Goal: Task Accomplishment & Management: Complete application form

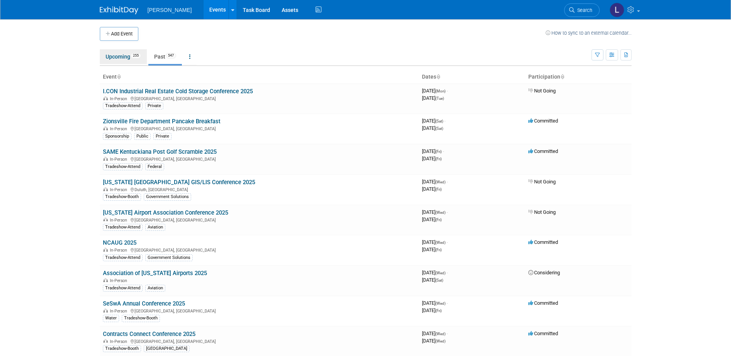
drag, startPoint x: 124, startPoint y: 52, endPoint x: 156, endPoint y: 54, distance: 32.0
click at [124, 52] on link "Upcoming 255" at bounding box center [123, 56] width 47 height 15
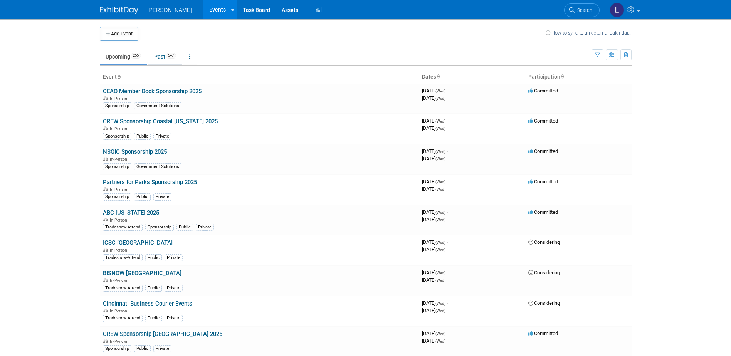
click at [162, 58] on link "Past 547" at bounding box center [165, 56] width 34 height 15
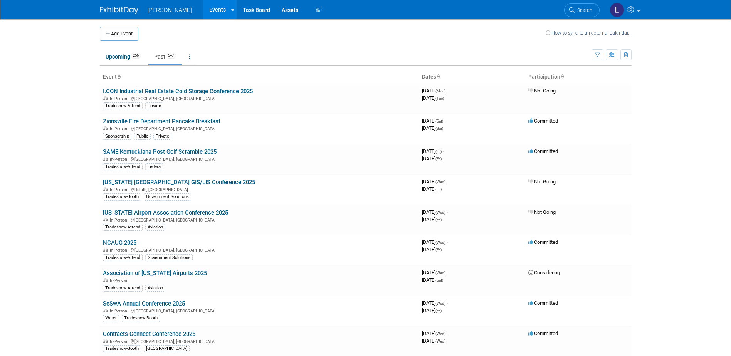
scroll to position [3251, 0]
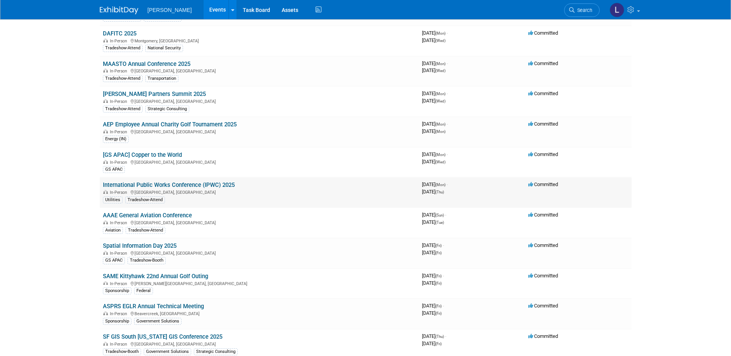
click at [198, 181] on link "International Public Works Conference (IPWC) 2025" at bounding box center [169, 184] width 132 height 7
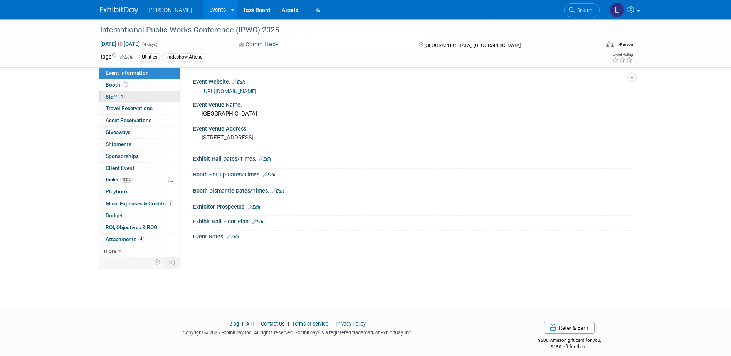
click at [129, 94] on link "1 Staff 1" at bounding box center [139, 97] width 80 height 12
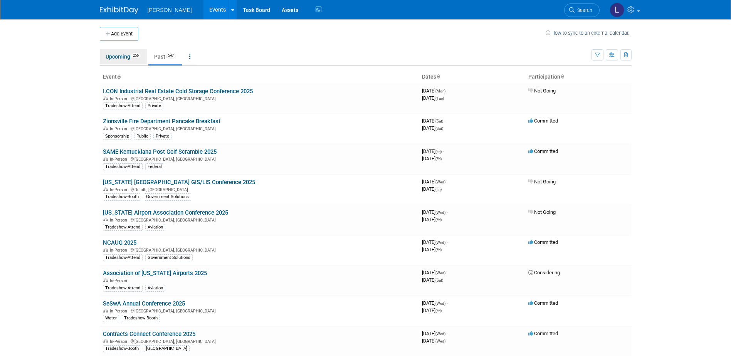
drag, startPoint x: 114, startPoint y: 57, endPoint x: 163, endPoint y: 55, distance: 49.7
click at [114, 57] on link "Upcoming 256" at bounding box center [123, 56] width 47 height 15
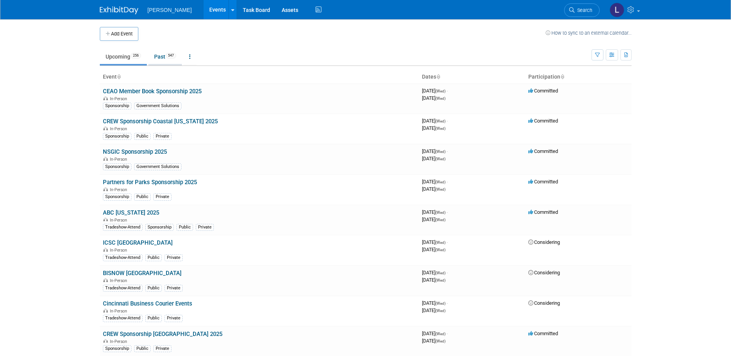
click at [159, 55] on link "Past 547" at bounding box center [165, 56] width 34 height 15
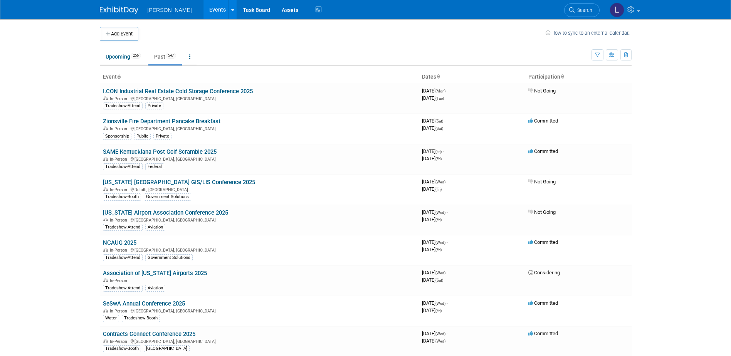
scroll to position [520, 0]
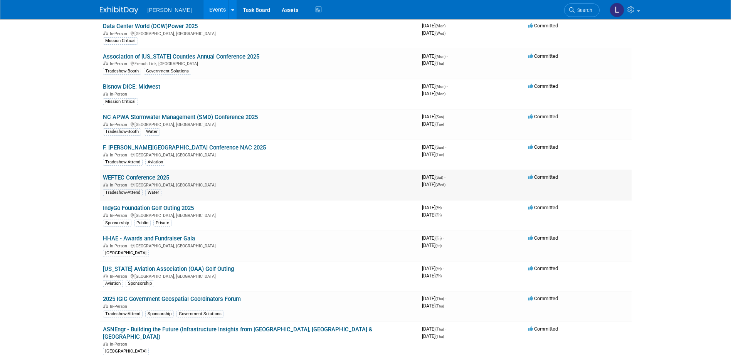
click at [162, 175] on link "WEFTEC Conference 2025" at bounding box center [136, 177] width 66 height 7
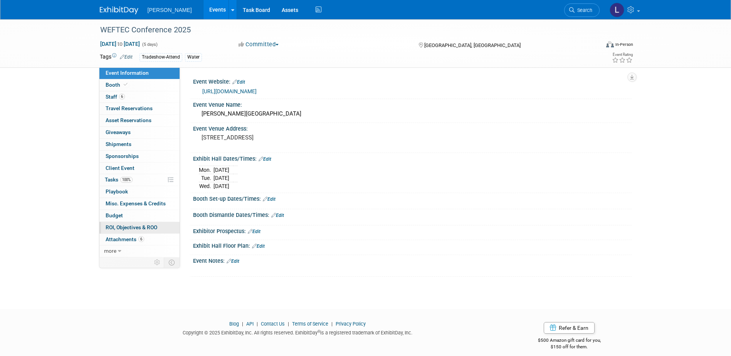
click at [134, 225] on span "ROI, Objectives & ROO 0" at bounding box center [132, 227] width 52 height 6
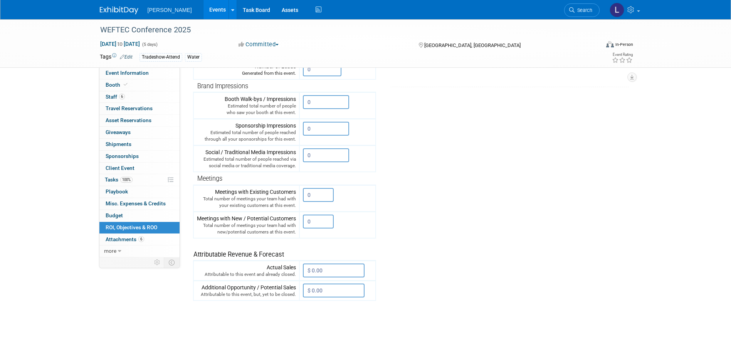
scroll to position [183, 0]
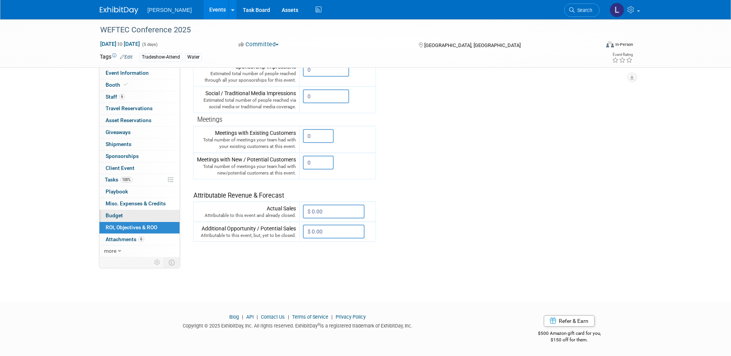
click at [146, 214] on link "Budget" at bounding box center [139, 216] width 80 height 12
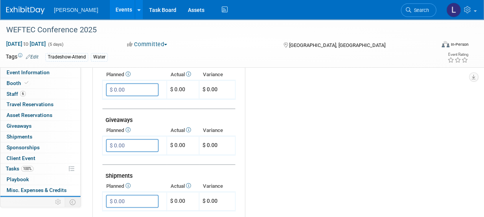
scroll to position [221, 0]
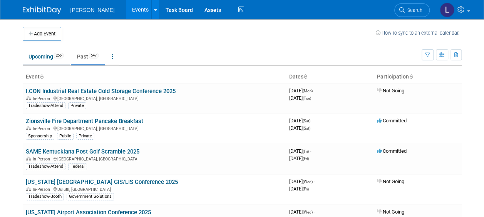
click at [34, 59] on link "Upcoming 256" at bounding box center [46, 56] width 47 height 15
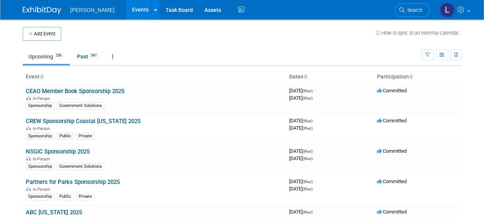
scroll to position [3971, 0]
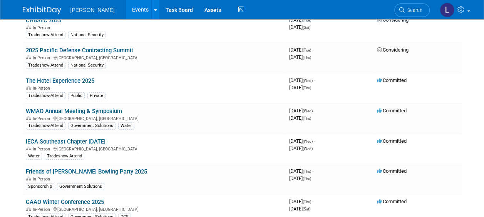
drag, startPoint x: 121, startPoint y: 108, endPoint x: 136, endPoint y: 116, distance: 17.1
click at [106, 138] on link "IECA Southeast Chapter [DATE]" at bounding box center [66, 141] width 80 height 7
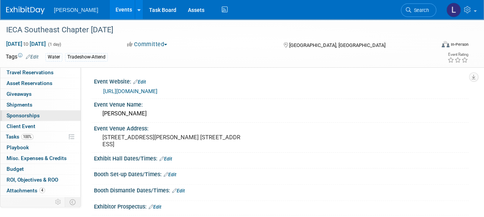
scroll to position [39, 0]
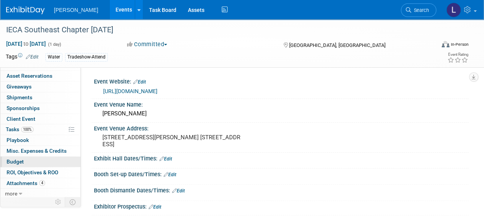
click at [41, 160] on link "Budget" at bounding box center [40, 162] width 80 height 10
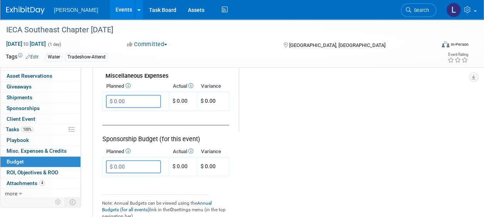
scroll to position [501, 0]
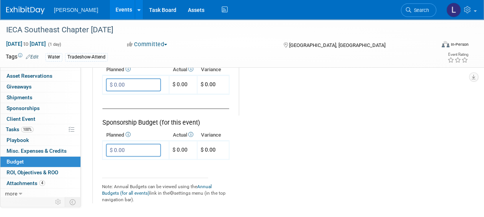
click at [110, 8] on link "Events" at bounding box center [124, 9] width 28 height 19
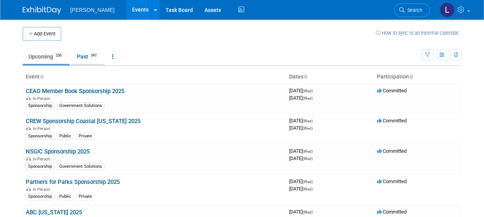
click at [94, 62] on link "Past 547" at bounding box center [88, 56] width 34 height 15
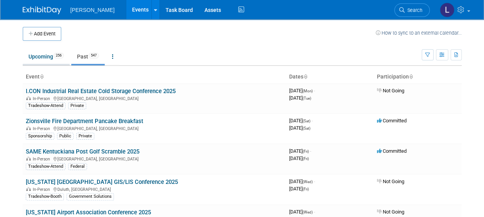
click at [66, 55] on link "Upcoming 256" at bounding box center [46, 56] width 47 height 15
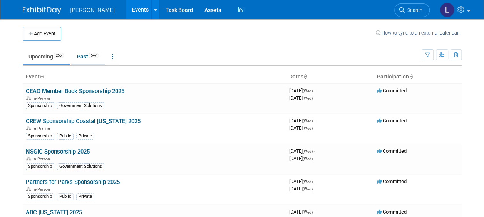
click at [103, 60] on link "Past 547" at bounding box center [88, 56] width 34 height 15
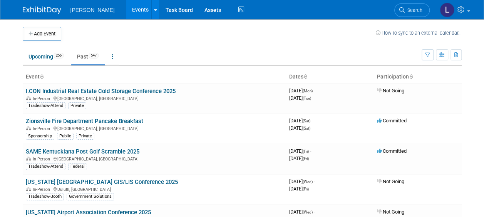
click at [260, 33] on td at bounding box center [218, 34] width 315 height 14
click at [47, 54] on link "Upcoming 256" at bounding box center [46, 56] width 47 height 15
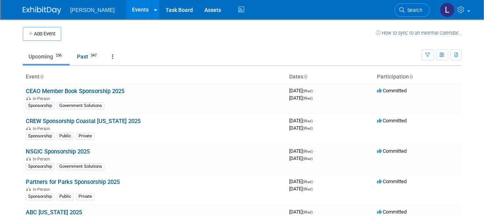
scroll to position [3738, 0]
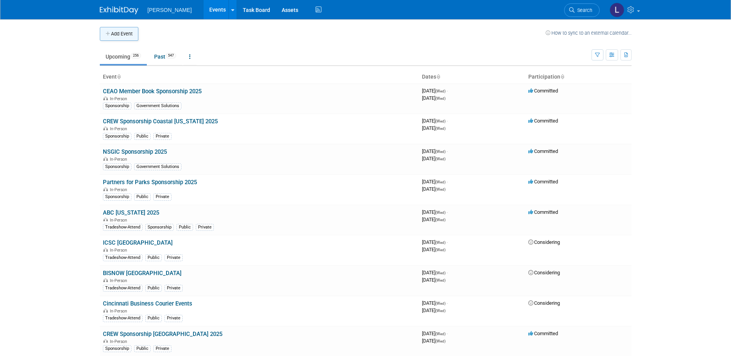
click at [110, 30] on button "Add Event" at bounding box center [119, 34] width 39 height 14
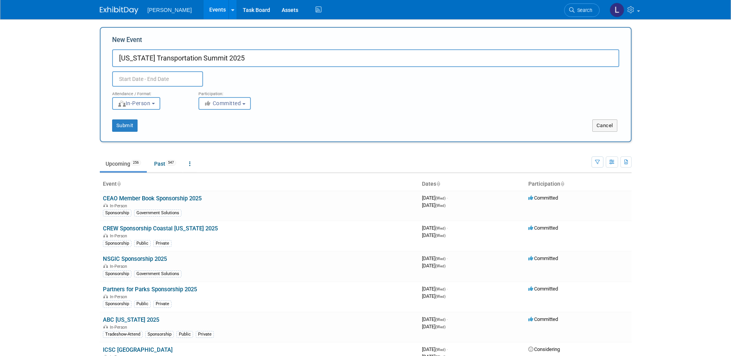
type input "Georgia Transportation Summit 2025"
click at [137, 87] on div "Attendance / Format:" at bounding box center [149, 92] width 75 height 10
click at [135, 78] on input "text" at bounding box center [157, 78] width 91 height 15
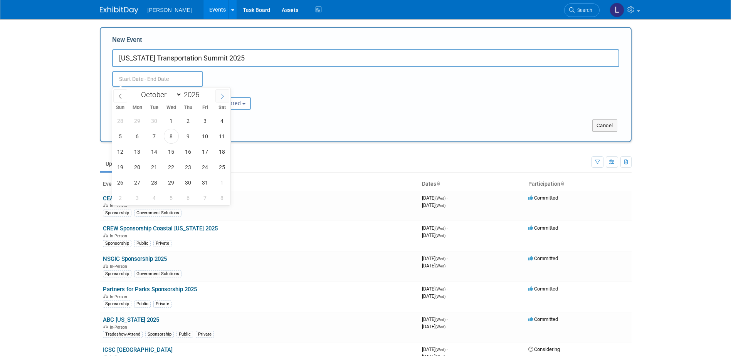
click at [219, 97] on span at bounding box center [222, 95] width 14 height 13
select select "10"
click at [185, 150] on span "13" at bounding box center [188, 151] width 15 height 15
type input "[DATE] to [DATE]"
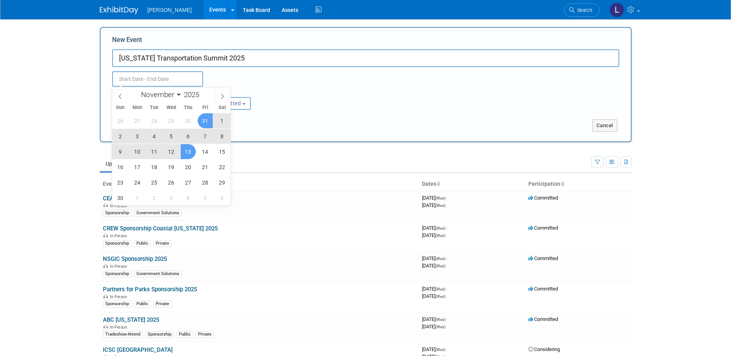
type input "[DATE] to [DATE]"
click at [343, 109] on div "Attendance / Format: <img src="https://www.exhibitday.com/Images/Format-InPerso…" at bounding box center [365, 98] width 519 height 23
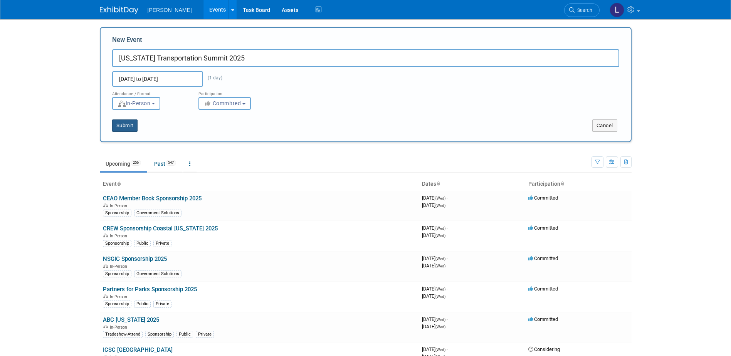
click at [138, 126] on button "Submit" at bounding box center [124, 125] width 25 height 12
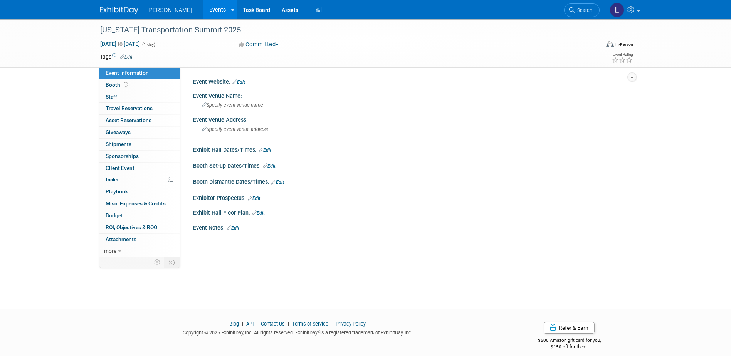
click at [127, 56] on link "Edit" at bounding box center [126, 56] width 13 height 5
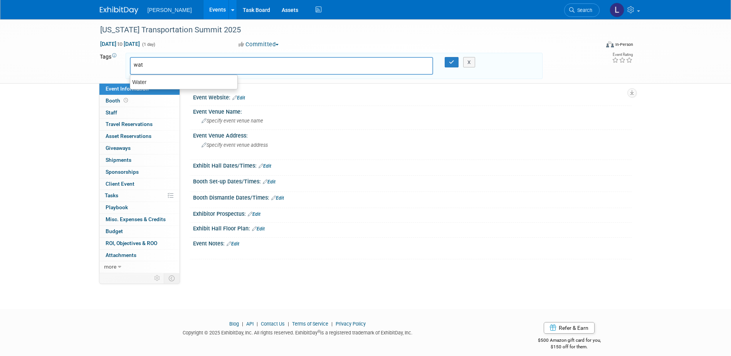
type input "Water"
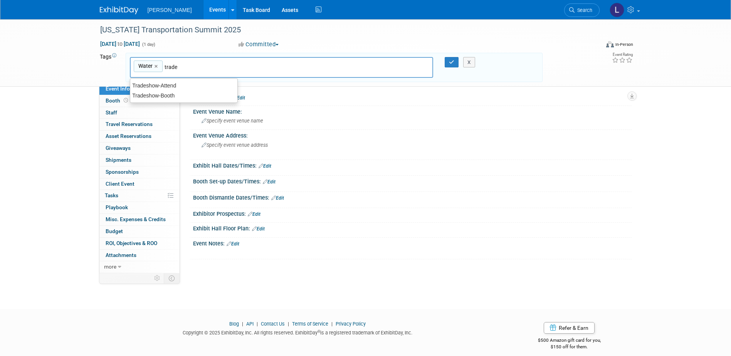
type input "Tradeshow-Attend"
type input "Water, Tradeshow-Attend"
click at [239, 97] on link "Edit" at bounding box center [238, 97] width 13 height 5
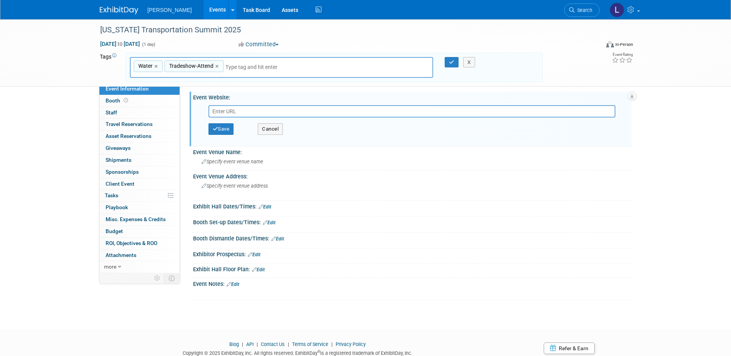
click at [250, 106] on input "text" at bounding box center [411, 111] width 407 height 12
paste input "https://business.acecga.org/events/details/2025-georgia-transportation-summit-1…"
type input "https://business.acecga.org/events/details/2025-georgia-transportation-summit-1…"
click at [212, 130] on button "Save" at bounding box center [220, 129] width 25 height 12
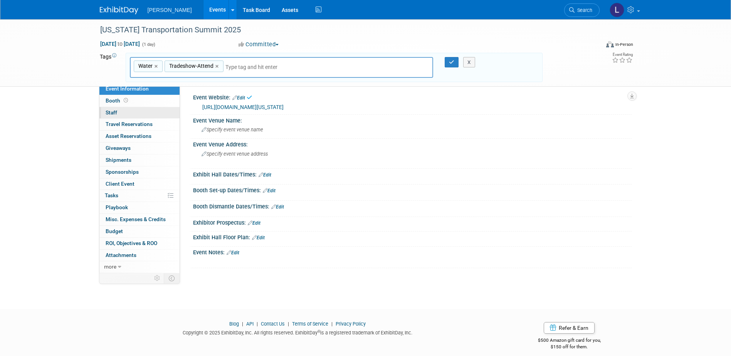
click at [143, 113] on link "0 Staff 0" at bounding box center [139, 113] width 80 height 12
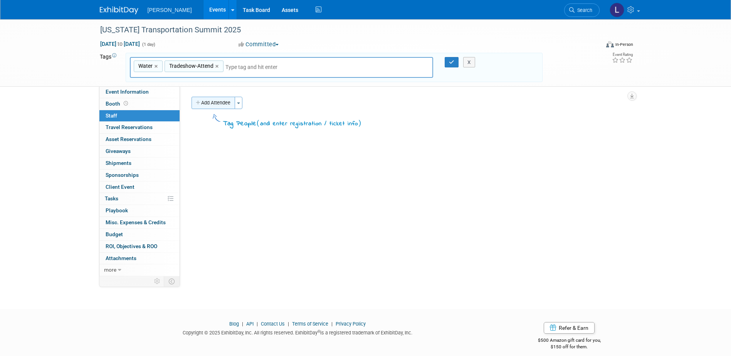
click at [232, 104] on button "Add Attendee" at bounding box center [214, 103] width 44 height 12
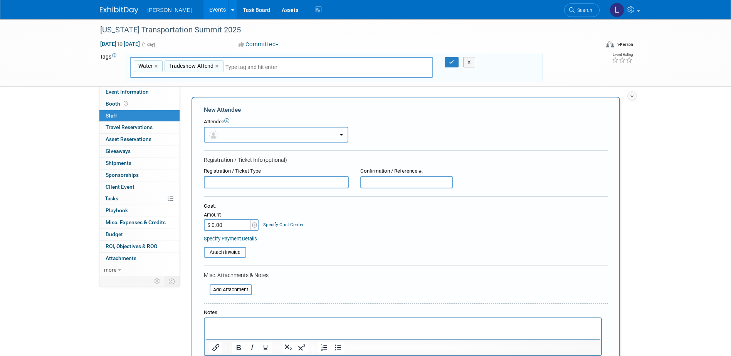
click at [219, 132] on span "button" at bounding box center [214, 134] width 11 height 6
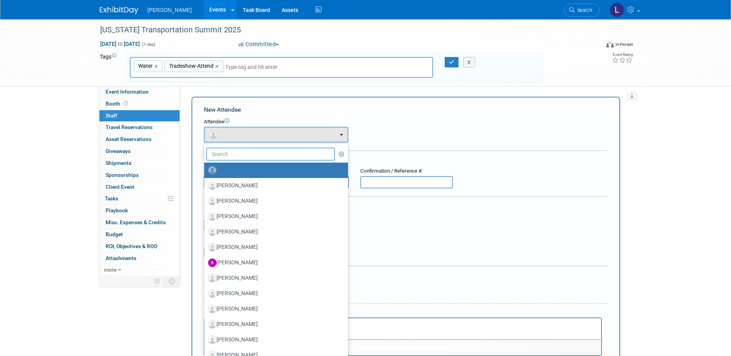
click at [234, 153] on input "text" at bounding box center [270, 154] width 129 height 13
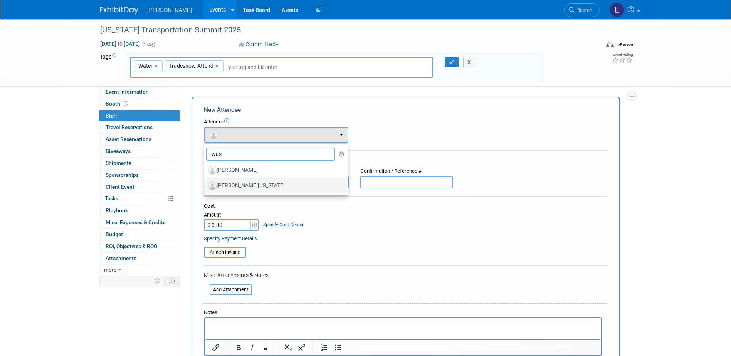
type input "was"
click at [245, 180] on label "[PERSON_NAME][US_STATE]" at bounding box center [274, 186] width 132 height 12
click at [205, 182] on input "[PERSON_NAME][US_STATE]" at bounding box center [202, 184] width 5 height 5
select select "297ee418-d8d7-4d8f-8066-c134024695d0"
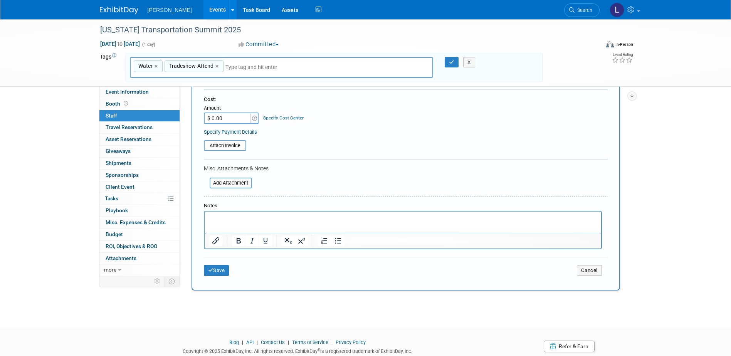
scroll to position [154, 0]
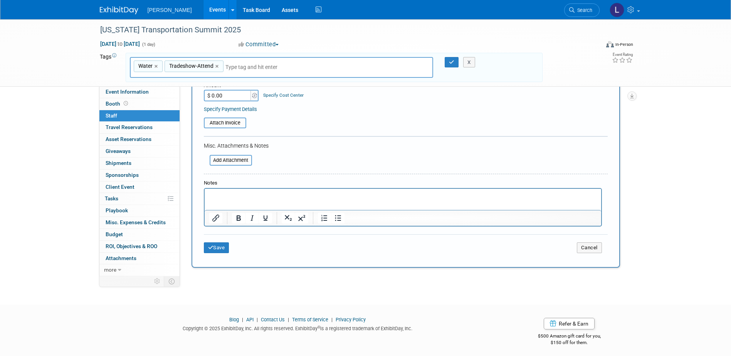
click at [245, 200] on html at bounding box center [402, 194] width 396 height 11
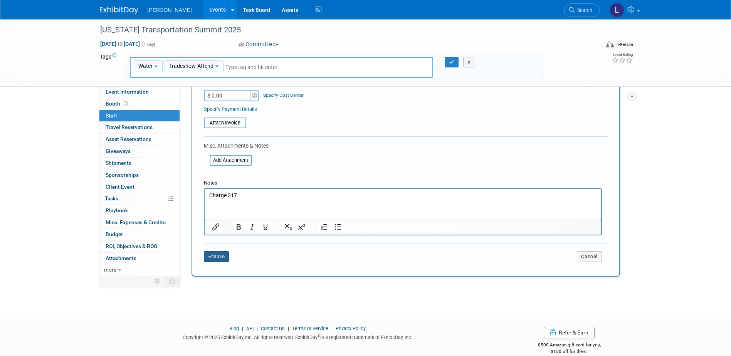
click at [218, 255] on button "Save" at bounding box center [216, 256] width 25 height 11
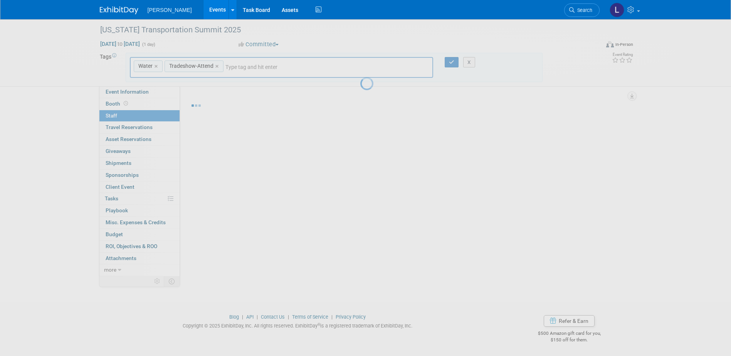
scroll to position [7, 0]
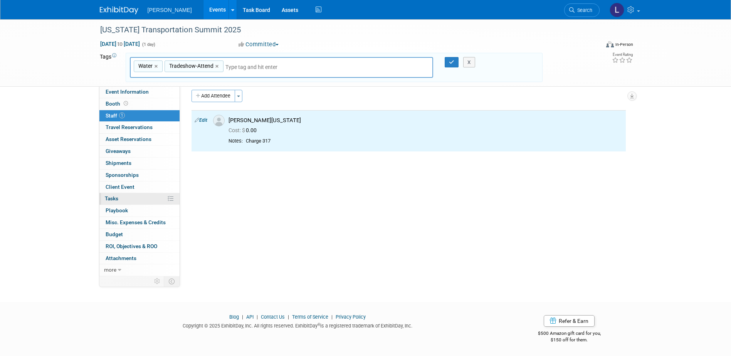
click at [133, 201] on link "0% Tasks 0%" at bounding box center [139, 199] width 80 height 12
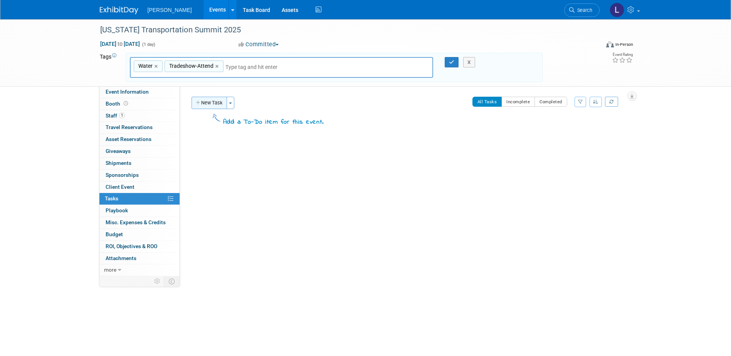
click at [216, 101] on button "New Task" at bounding box center [209, 103] width 35 height 12
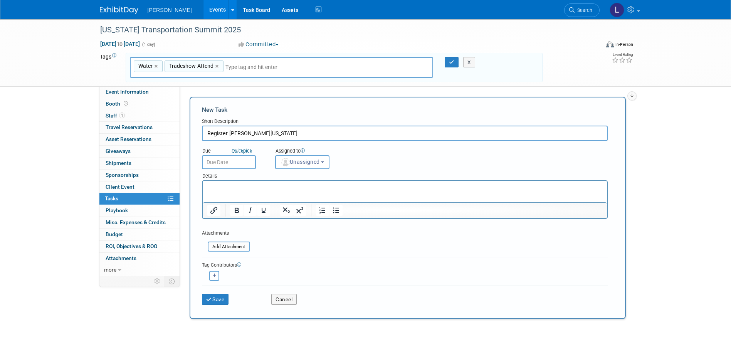
type input "Register Richard Washington"
click at [224, 169] on body "Woolpert Events Add Event Bulk Upload Events Shareable Event Boards Recently Vi…" at bounding box center [365, 178] width 731 height 356
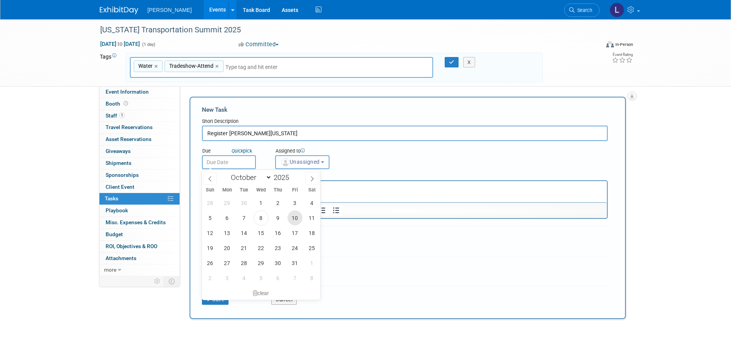
click at [289, 219] on span "10" at bounding box center [294, 217] width 15 height 15
type input "Oct 10, 2025"
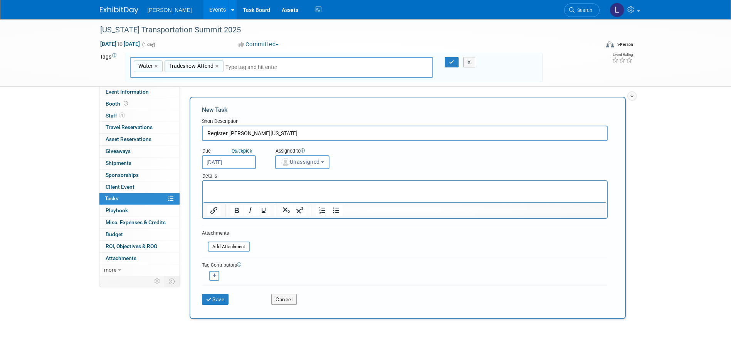
click at [299, 166] on button "Unassigned" at bounding box center [302, 162] width 55 height 14
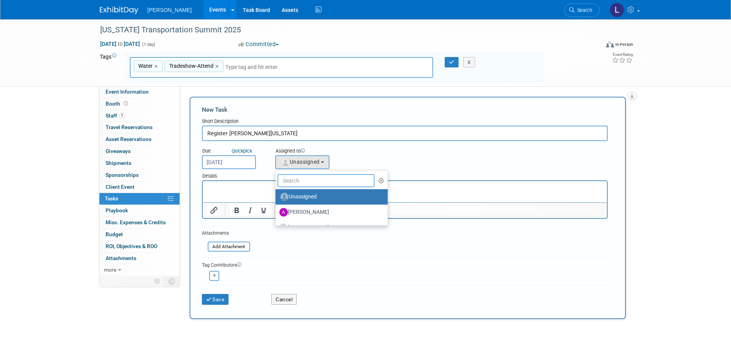
click at [297, 181] on input "text" at bounding box center [325, 180] width 97 height 13
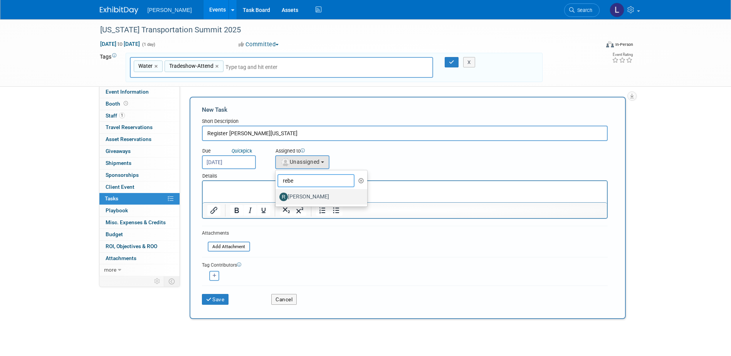
type input "rebe"
click at [305, 195] on label "[PERSON_NAME]" at bounding box center [319, 197] width 81 height 12
click at [277, 195] on input "[PERSON_NAME]" at bounding box center [274, 195] width 5 height 5
select select "844a177d-a181-44ff-a72a-5731d68e4351"
click at [215, 276] on icon "button" at bounding box center [215, 276] width 4 height 4
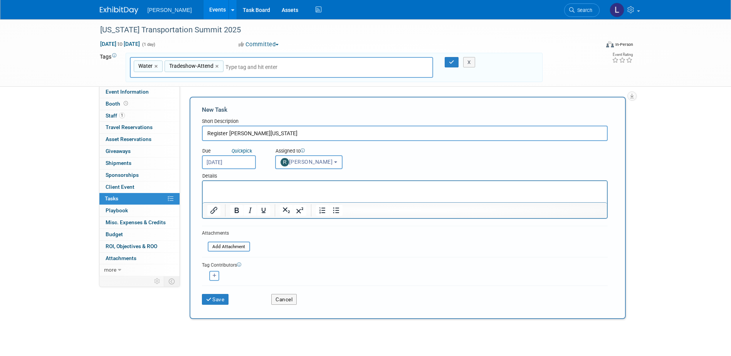
select select
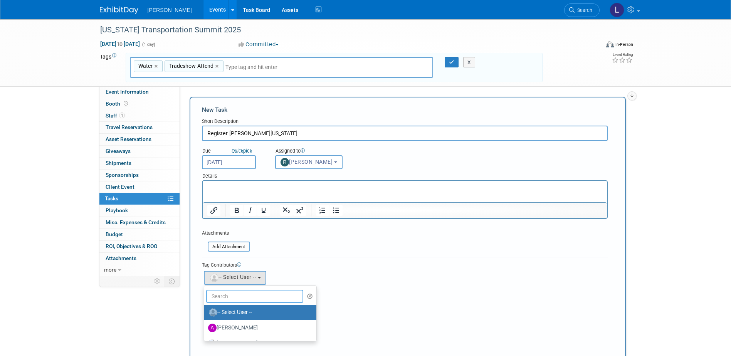
click at [230, 293] on input "text" at bounding box center [254, 296] width 97 height 13
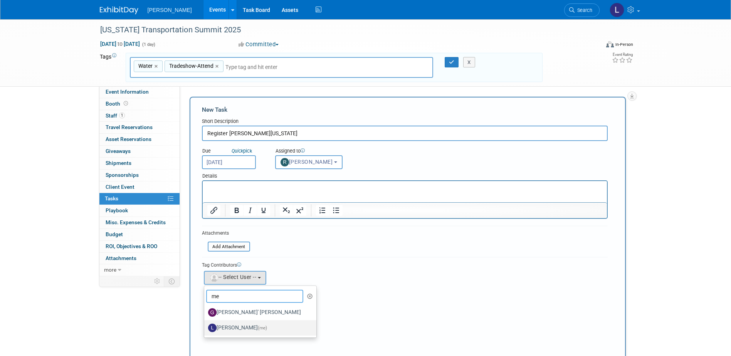
type input "me"
click at [238, 324] on label "Lindsey Wolanczyk (me)" at bounding box center [258, 328] width 101 height 12
click at [205, 324] on input "Lindsey Wolanczyk (me)" at bounding box center [202, 326] width 5 height 5
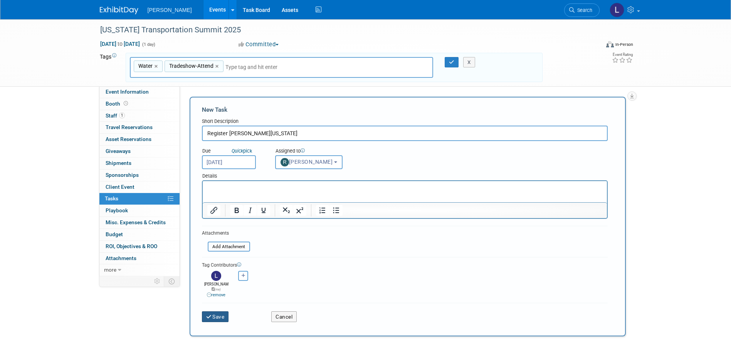
click at [219, 311] on button "Save" at bounding box center [215, 316] width 27 height 11
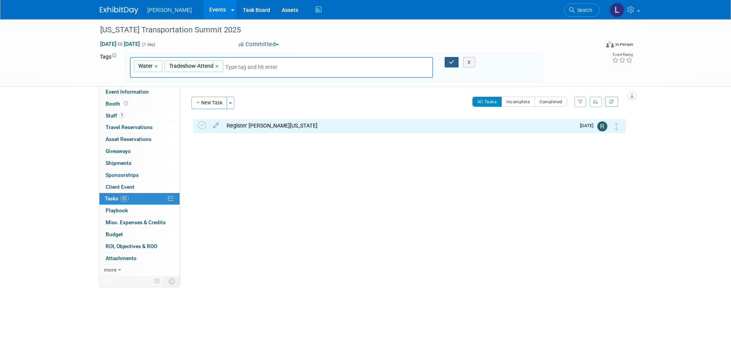
click at [453, 62] on icon "button" at bounding box center [451, 62] width 5 height 5
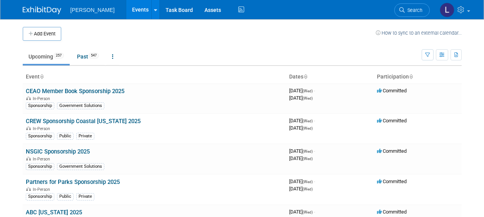
click at [90, 56] on link "Past 547" at bounding box center [88, 56] width 34 height 15
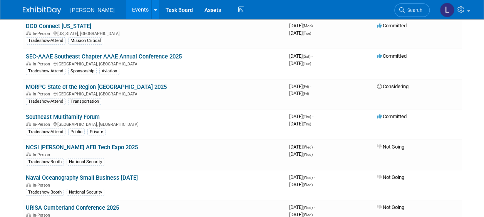
scroll to position [13040, 0]
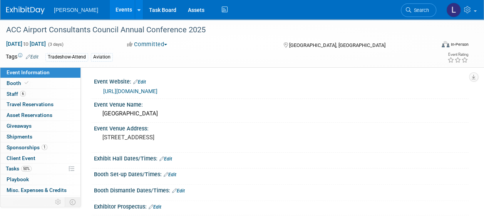
click at [45, 150] on span "Sponsorships 1" at bounding box center [27, 147] width 41 height 6
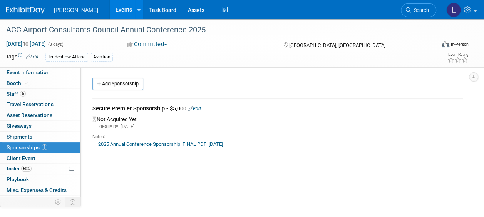
click at [110, 14] on link "Events" at bounding box center [124, 9] width 28 height 19
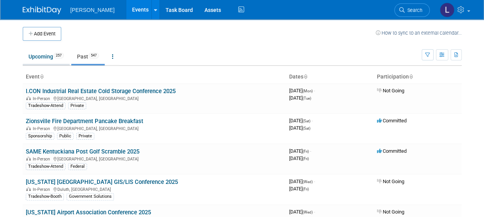
click at [45, 54] on link "Upcoming 257" at bounding box center [46, 56] width 47 height 15
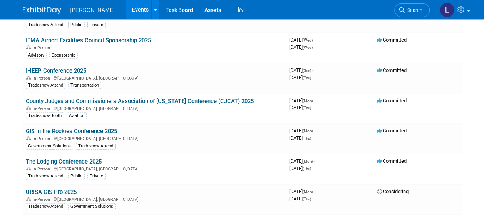
scroll to position [1596, 0]
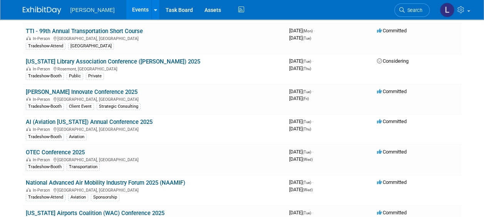
click at [137, 119] on link "AI (Aviation [US_STATE]) Annual Conference 2025" at bounding box center [89, 122] width 127 height 7
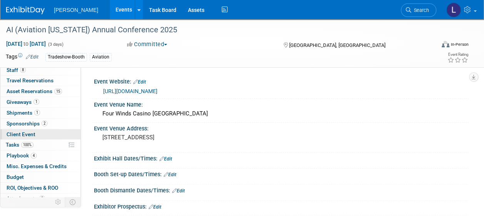
scroll to position [39, 0]
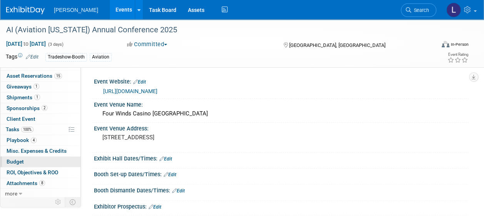
click at [35, 157] on link "Budget" at bounding box center [40, 162] width 80 height 10
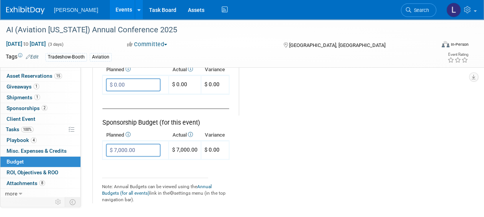
scroll to position [568, 0]
